Goal: Task Accomplishment & Management: Use online tool/utility

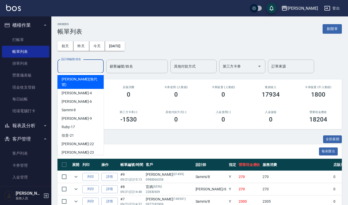
click at [71, 62] on input "設計師編號/姓名" at bounding box center [81, 66] width 42 height 9
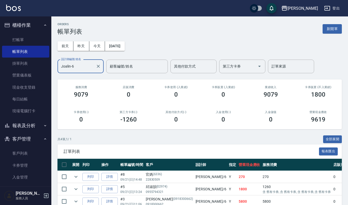
scroll to position [41, 0]
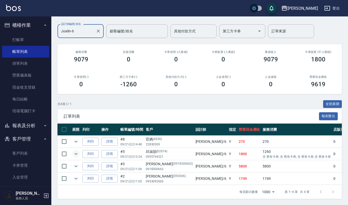
type input "Joalin-6"
click at [75, 151] on icon "expand row" at bounding box center [76, 154] width 6 height 6
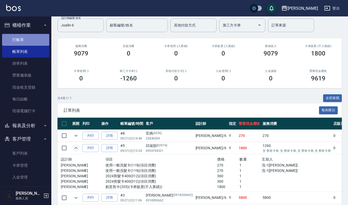
click at [30, 35] on link "打帳單" at bounding box center [25, 40] width 47 height 12
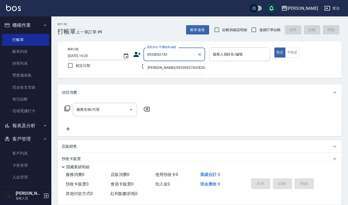
click at [192, 67] on li "楊珺茹/0933052743/820620" at bounding box center [174, 67] width 62 height 8
type input "楊珺茹/0933052743/820620"
type input "Sammi-8"
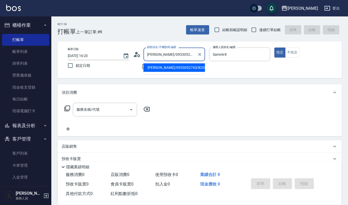
drag, startPoint x: 159, startPoint y: 55, endPoint x: 179, endPoint y: 57, distance: 19.6
click at [179, 57] on input "楊珺茹/0933052743/820620" at bounding box center [170, 54] width 49 height 9
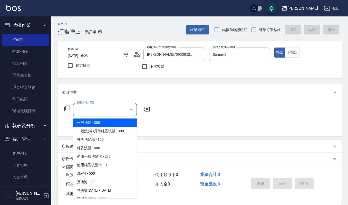
click at [100, 109] on input "服務名稱/代號" at bounding box center [101, 109] width 52 height 9
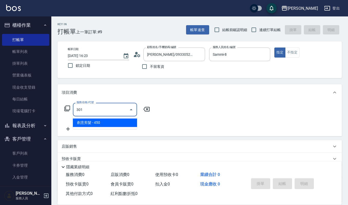
type input "創意剪髮(301)"
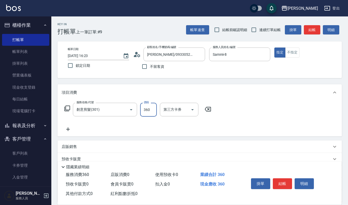
type input "360"
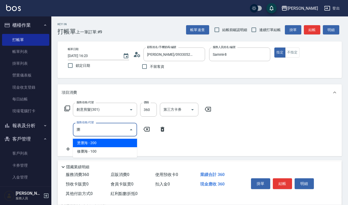
click at [111, 143] on span "燙瀏海 - 200" at bounding box center [105, 143] width 64 height 8
type input "燙瀏海(200)"
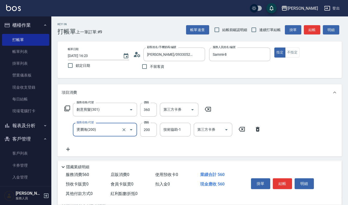
click at [80, 130] on input "燙瀏海(200)" at bounding box center [97, 129] width 45 height 9
type input "'"
type input "修瀏海(303)"
click at [297, 183] on button "明細" at bounding box center [303, 183] width 19 height 11
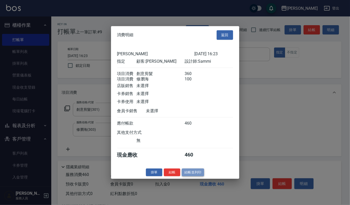
click at [196, 175] on button "結帳並列印" at bounding box center [193, 172] width 22 height 8
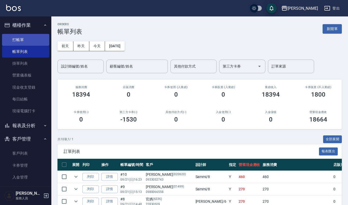
click at [14, 41] on link "打帳單" at bounding box center [25, 40] width 47 height 12
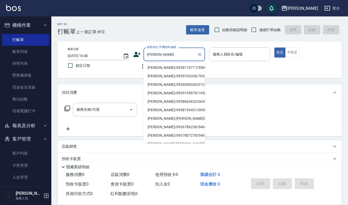
click at [174, 67] on li "劉淑真/0938119717/550822" at bounding box center [174, 67] width 62 height 8
type input "劉淑真/0938119717/550822"
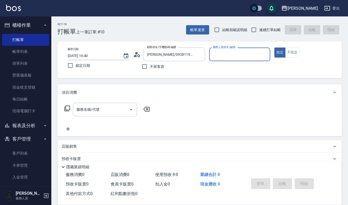
type input "Sammi-8"
click at [119, 110] on input "服務名稱/代號" at bounding box center [101, 109] width 52 height 9
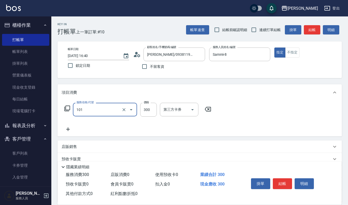
type input "一般洗髮(101)"
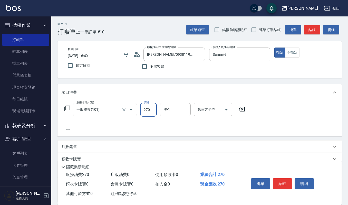
type input "270"
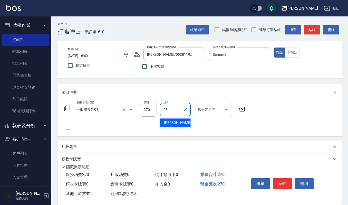
type input "郁涵-23"
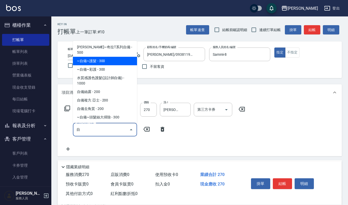
click at [117, 58] on span "~自備~護髮 - 300" at bounding box center [105, 61] width 64 height 8
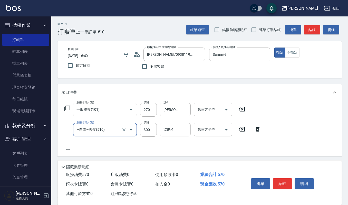
type input "~自備~護髮(510)"
click at [182, 133] on input "協助-1" at bounding box center [175, 129] width 26 height 9
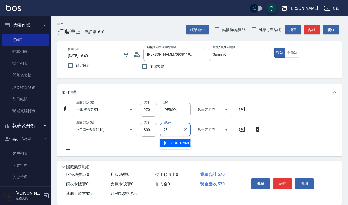
type input "郁涵-23"
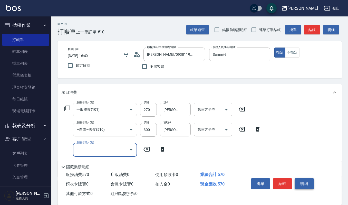
click at [312, 180] on button "明細" at bounding box center [303, 183] width 19 height 11
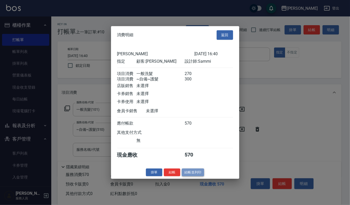
click at [193, 175] on button "結帳並列印" at bounding box center [193, 172] width 22 height 8
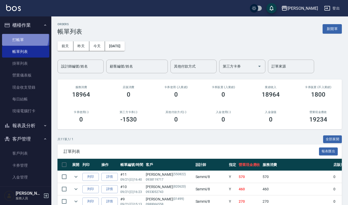
click at [18, 36] on link "打帳單" at bounding box center [25, 40] width 47 height 12
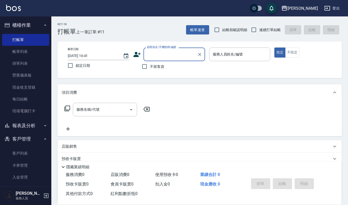
type input "ㄐ"
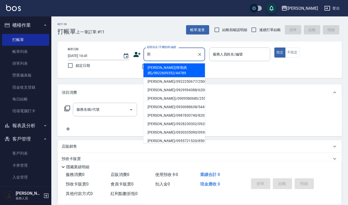
click at [165, 81] on li "郭添進/0922250677/250677" at bounding box center [174, 81] width 62 height 8
type input "郭添進/0922250677/250677"
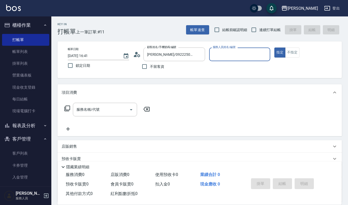
click at [221, 60] on div "服務人員姓名/編號" at bounding box center [239, 54] width 61 height 14
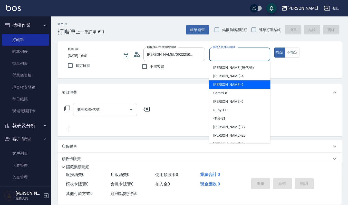
click at [226, 85] on div "Joalin -6" at bounding box center [239, 84] width 61 height 8
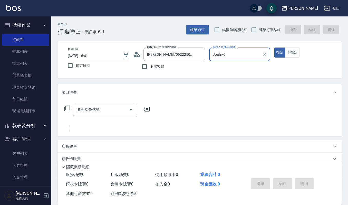
type input "Joalin-6"
click at [286, 53] on button "不指定" at bounding box center [292, 52] width 14 height 10
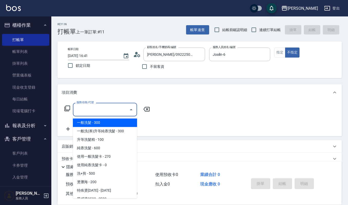
click at [106, 112] on input "服務名稱/代號" at bounding box center [101, 109] width 52 height 9
click at [103, 123] on span "一般洗髮 - 300" at bounding box center [105, 122] width 64 height 8
type input "一般洗髮(101)"
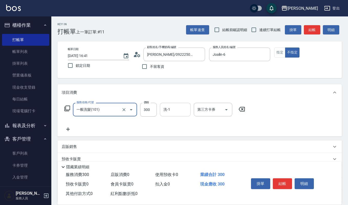
click at [182, 110] on input "洗-1" at bounding box center [175, 109] width 26 height 9
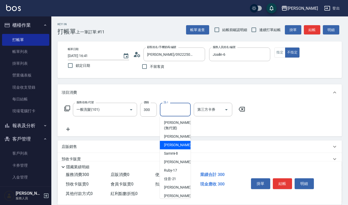
click at [172, 142] on span "Joalin -6" at bounding box center [179, 144] width 30 height 5
type input "Joalin-6"
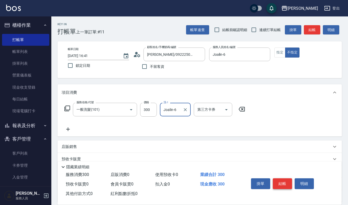
click at [284, 179] on button "結帳" at bounding box center [282, 183] width 19 height 11
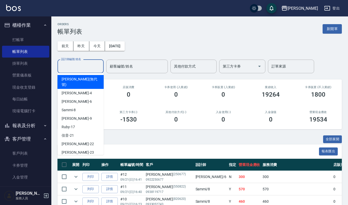
click at [88, 67] on input "設計師編號/姓名" at bounding box center [81, 66] width 42 height 9
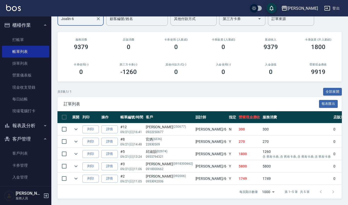
scroll to position [53, 0]
type input "Joalin-6"
click at [74, 126] on icon "expand row" at bounding box center [76, 129] width 6 height 6
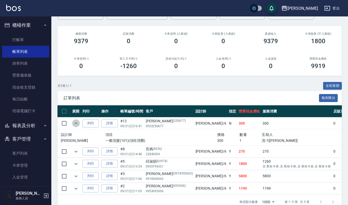
click at [74, 124] on icon "expand row" at bounding box center [76, 123] width 6 height 6
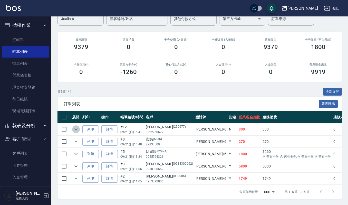
click at [74, 126] on icon "expand row" at bounding box center [76, 129] width 6 height 6
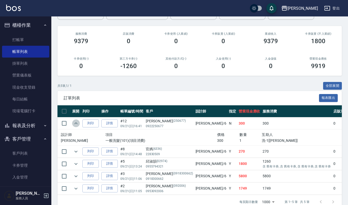
click at [76, 125] on icon "expand row" at bounding box center [76, 123] width 6 height 6
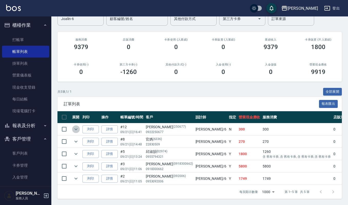
click at [77, 126] on icon "expand row" at bounding box center [76, 129] width 6 height 6
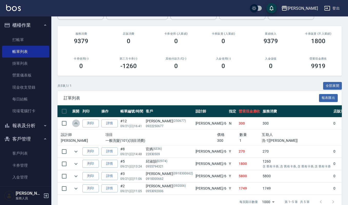
click at [77, 125] on icon "expand row" at bounding box center [76, 123] width 6 height 6
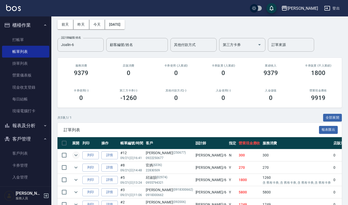
scroll to position [0, 0]
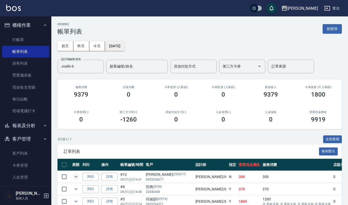
click at [118, 46] on button "[DATE]" at bounding box center [114, 45] width 19 height 9
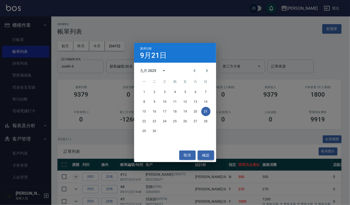
click at [204, 156] on button "確認" at bounding box center [206, 154] width 16 height 9
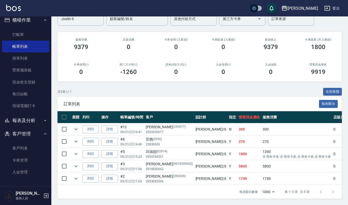
scroll to position [53, 0]
click at [76, 151] on icon "expand row" at bounding box center [76, 154] width 6 height 6
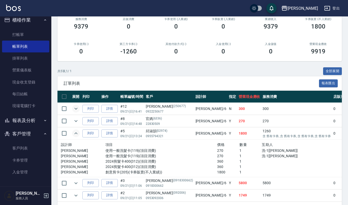
scroll to position [68, 0]
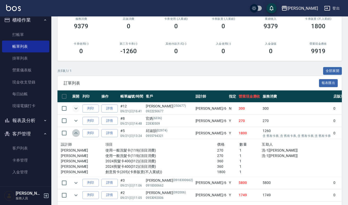
click at [76, 132] on icon "expand row" at bounding box center [76, 133] width 6 height 6
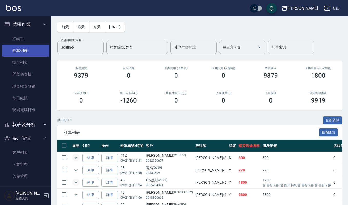
scroll to position [0, 0]
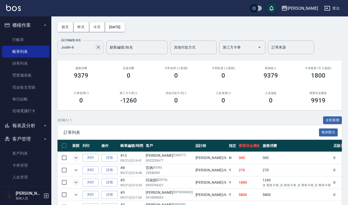
click at [100, 48] on icon "Clear" at bounding box center [98, 47] width 5 height 5
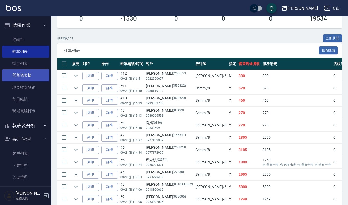
scroll to position [68, 0]
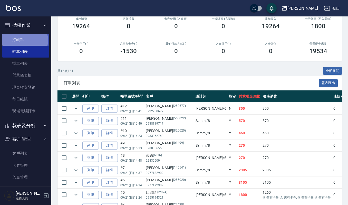
click at [20, 40] on link "打帳單" at bounding box center [25, 40] width 47 height 12
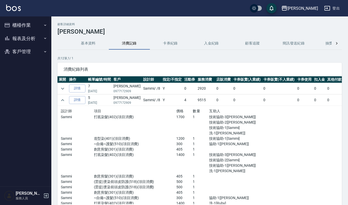
scroll to position [34, 0]
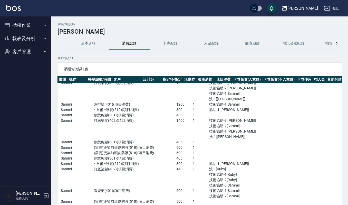
click at [24, 23] on button "櫃檯作業" at bounding box center [25, 24] width 47 height 13
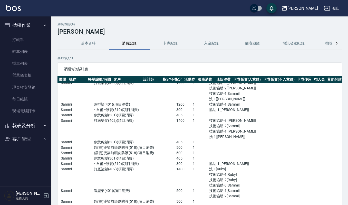
click at [38, 137] on button "客戶管理" at bounding box center [25, 138] width 47 height 13
click at [25, 151] on link "客戶列表" at bounding box center [25, 153] width 47 height 12
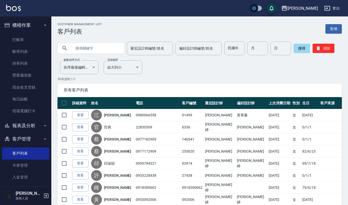
click at [104, 44] on input "text" at bounding box center [96, 48] width 48 height 14
paste input "0933052743"
type input "0933052743"
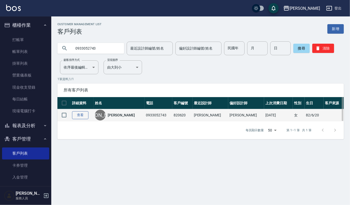
click at [82, 116] on link "查看" at bounding box center [80, 115] width 16 height 8
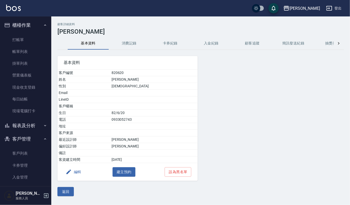
click at [123, 40] on button "消費記錄" at bounding box center [129, 43] width 41 height 12
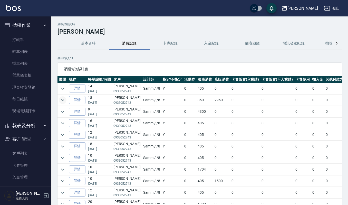
click at [62, 104] on button "expand row" at bounding box center [63, 100] width 8 height 8
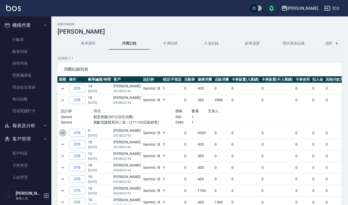
click at [59, 135] on button "expand row" at bounding box center [63, 133] width 8 height 8
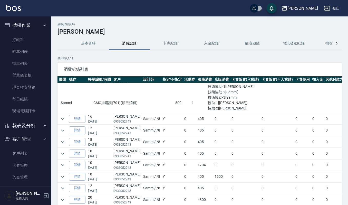
scroll to position [103, 0]
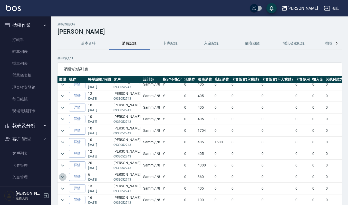
click at [63, 176] on icon "expand row" at bounding box center [63, 177] width 6 height 6
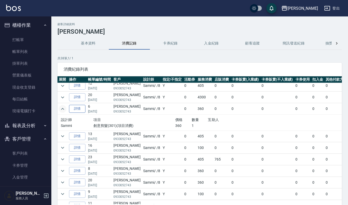
scroll to position [171, 0]
click at [66, 137] on button "expand row" at bounding box center [63, 136] width 8 height 8
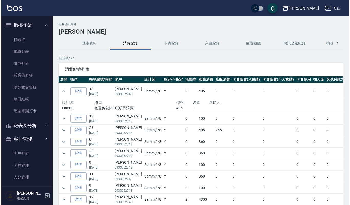
scroll to position [205, 0]
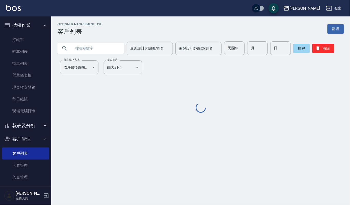
click at [89, 50] on input "text" at bounding box center [96, 48] width 48 height 14
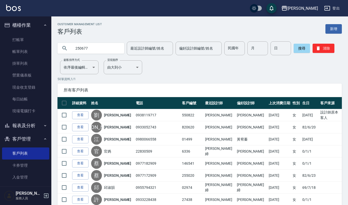
type input "250677"
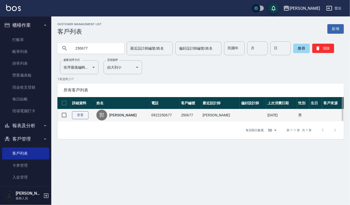
click at [77, 116] on link "查看" at bounding box center [80, 115] width 16 height 8
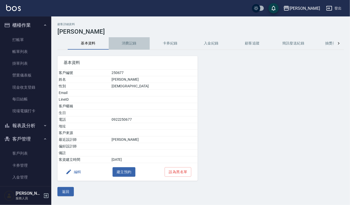
click at [125, 43] on button "消費記錄" at bounding box center [129, 43] width 41 height 12
